Goal: Information Seeking & Learning: Learn about a topic

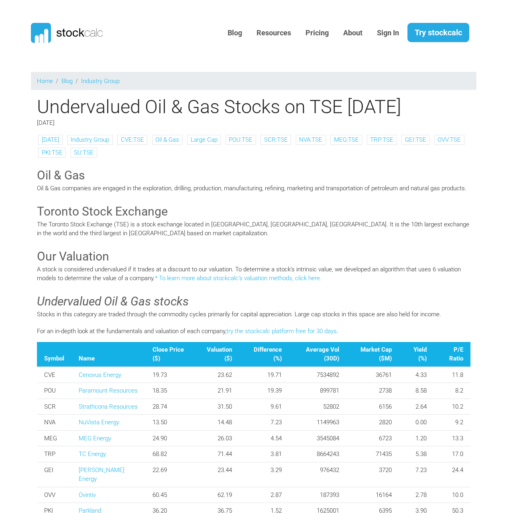
click at [466, 185] on p "Oil & Gas companies are engaged in the exploration, drilling, production, manuf…" at bounding box center [253, 188] width 433 height 9
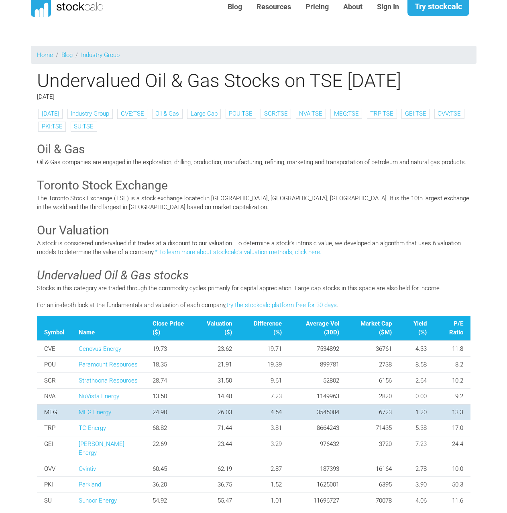
scroll to position [40, 0]
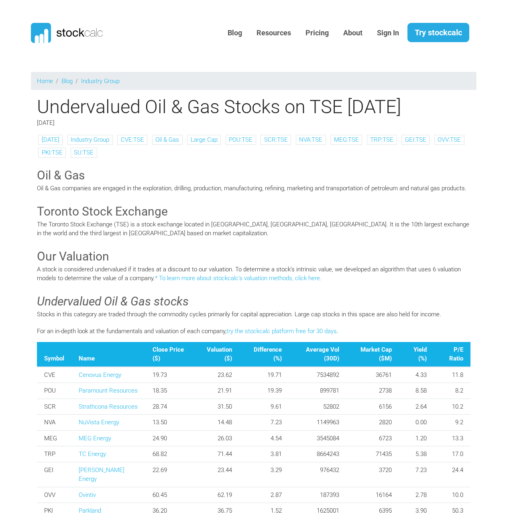
scroll to position [40, 0]
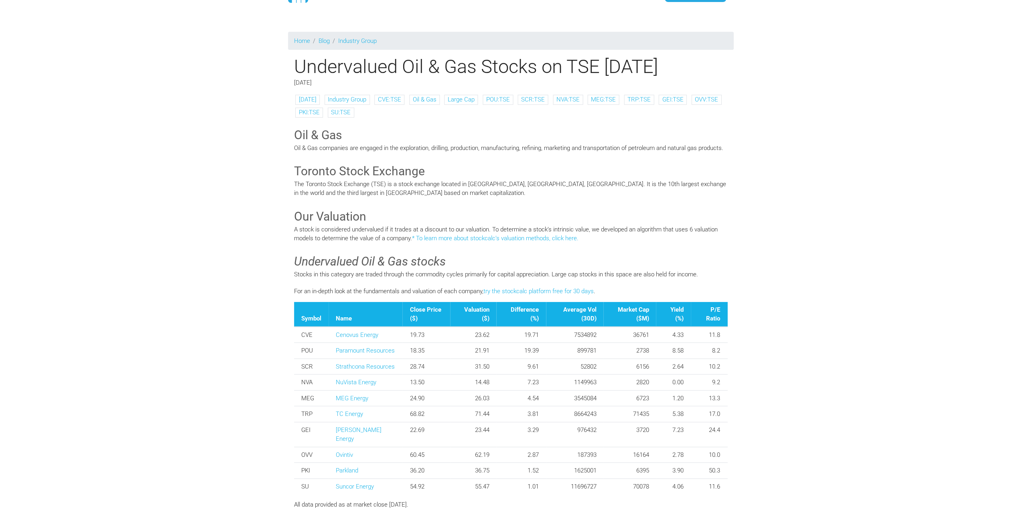
scroll to position [40, 0]
